Goal: Find specific page/section: Find specific page/section

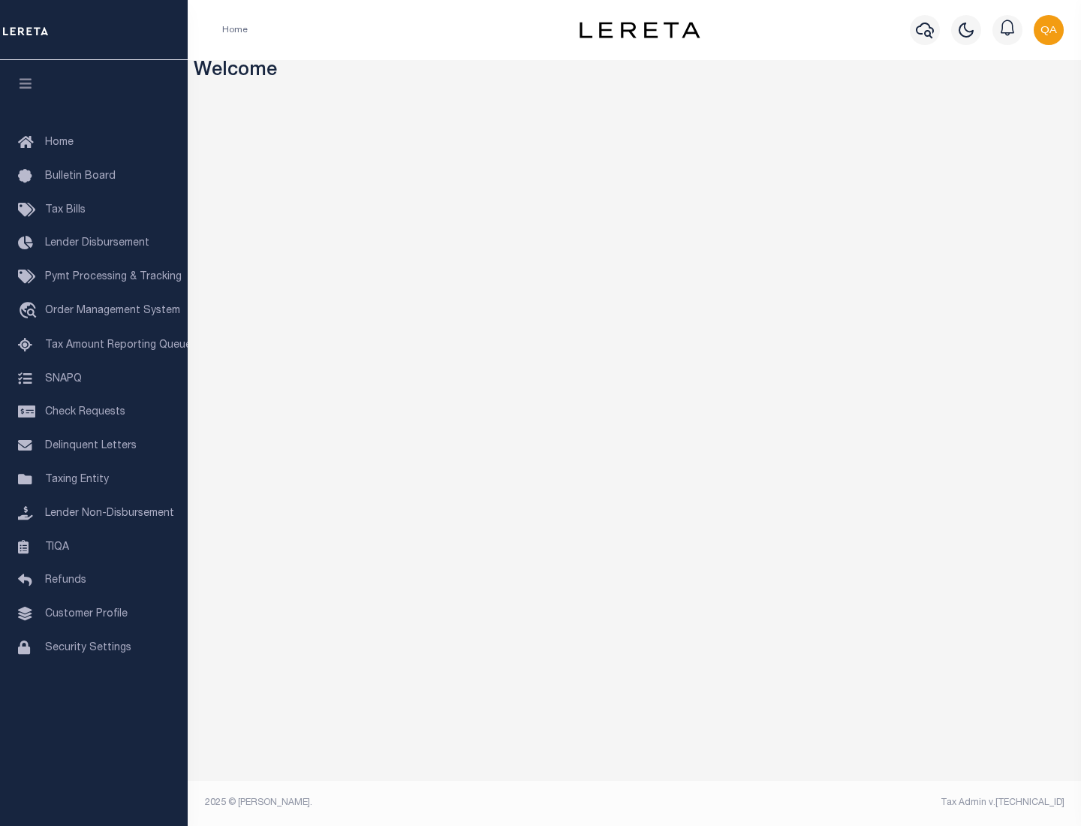
click at [94, 547] on link "TIQA" at bounding box center [94, 548] width 188 height 34
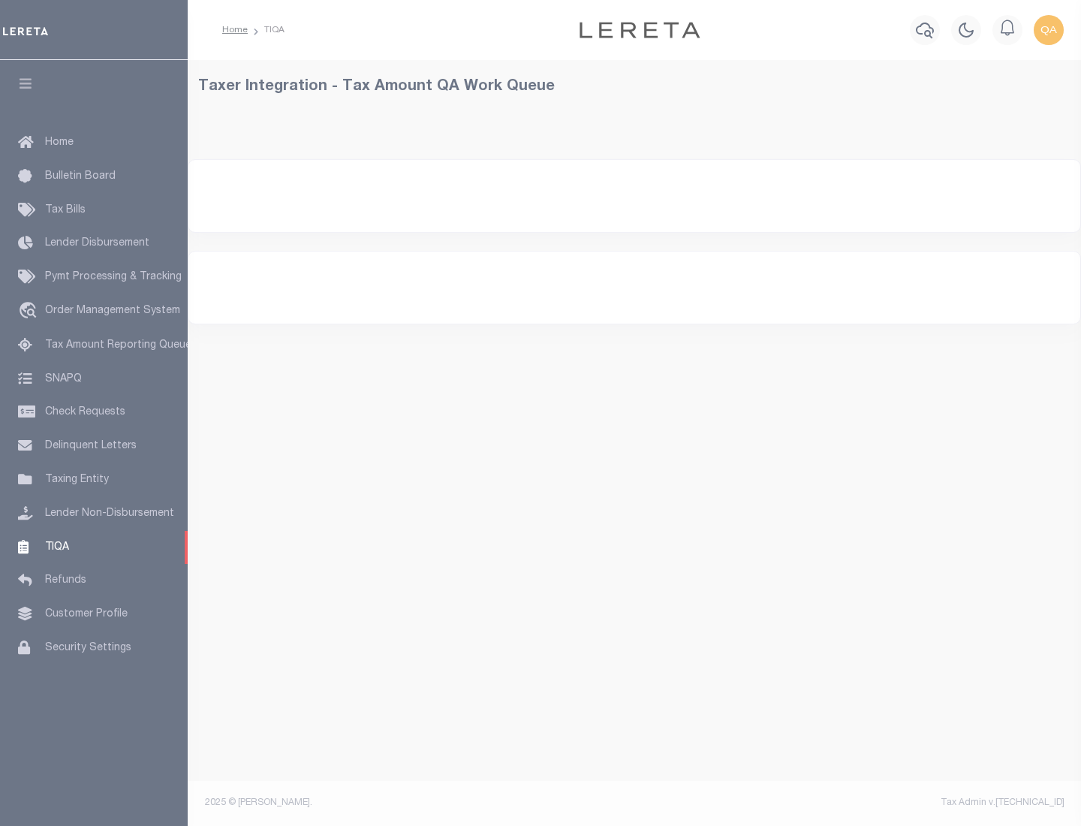
select select "200"
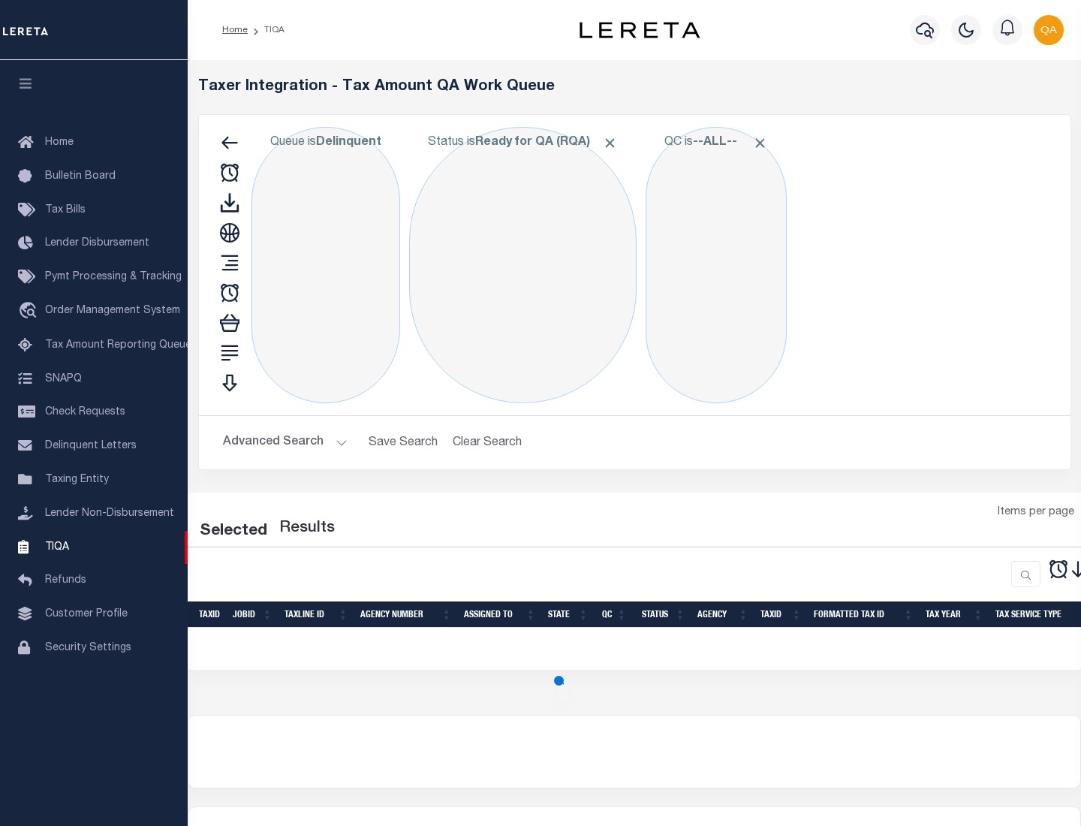
select select "200"
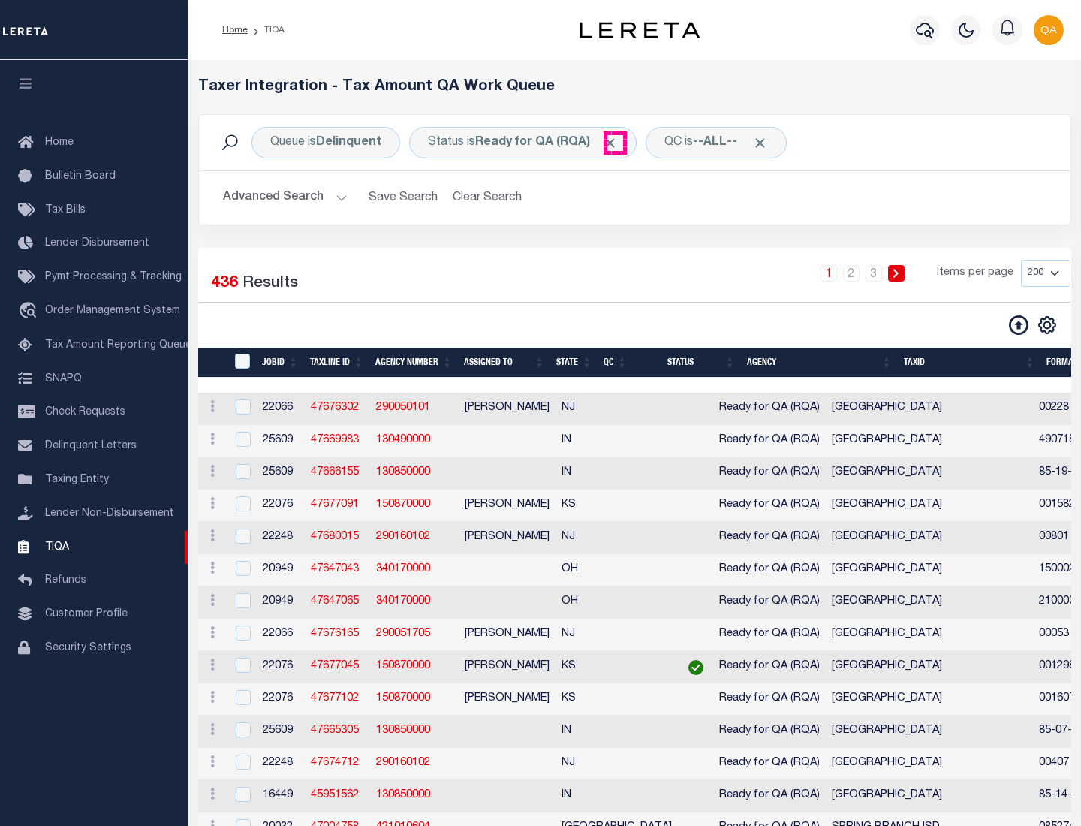
click at [615, 143] on span "Click to Remove" at bounding box center [610, 143] width 16 height 16
